Goal: Task Accomplishment & Management: Use online tool/utility

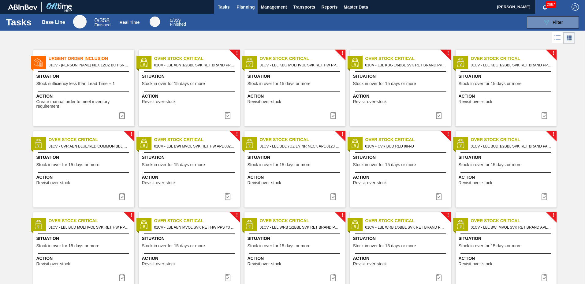
click at [248, 6] on span "Planning" at bounding box center [246, 6] width 18 height 7
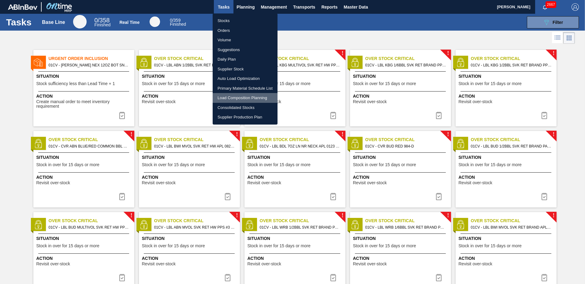
click at [234, 95] on li "Load Composition Planning" at bounding box center [245, 98] width 65 height 10
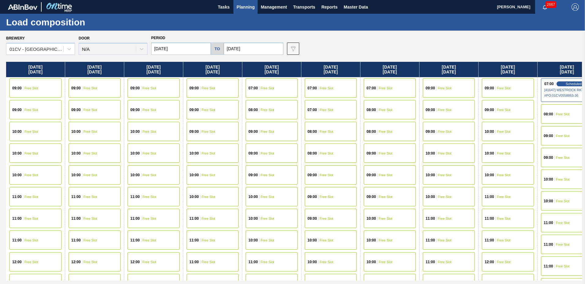
click at [176, 47] on input "[DATE]" at bounding box center [181, 49] width 60 height 12
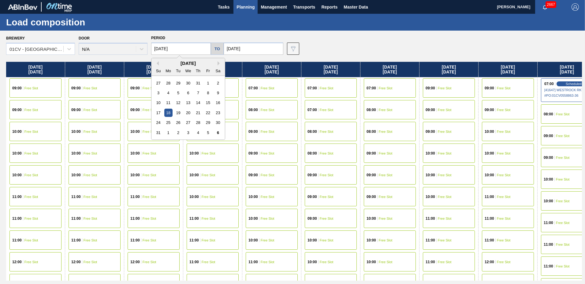
click at [168, 132] on div "1" at bounding box center [168, 133] width 8 height 8
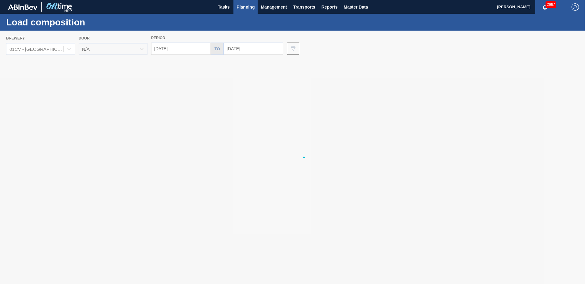
type input "[DATE]"
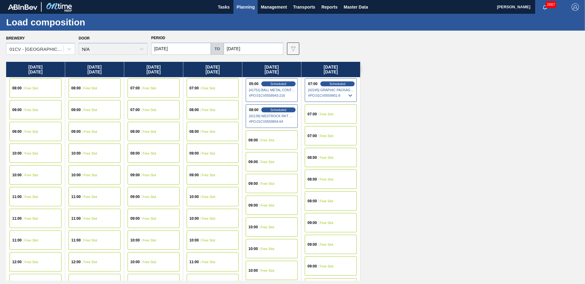
click at [266, 48] on input "[DATE]" at bounding box center [254, 49] width 60 height 12
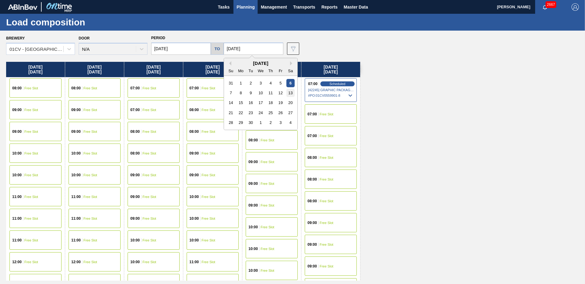
click at [289, 94] on div "13" at bounding box center [290, 93] width 8 height 8
type input "[DATE]"
